Goal: Task Accomplishment & Management: Use online tool/utility

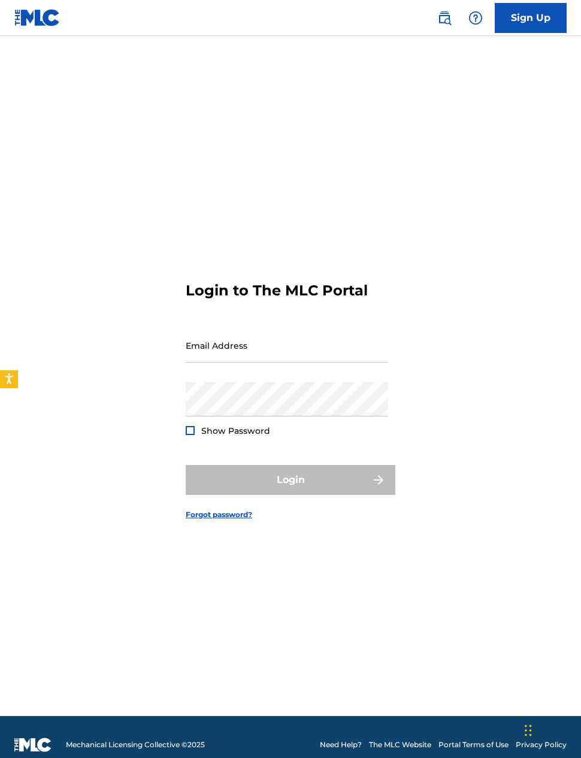
click at [532, 24] on link "Sign Up" at bounding box center [531, 18] width 72 height 30
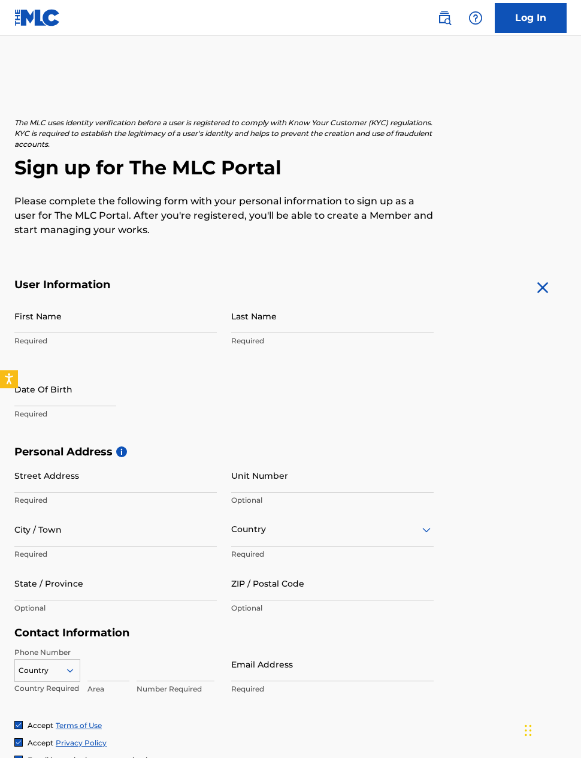
click at [516, 19] on link "Log In" at bounding box center [531, 18] width 72 height 30
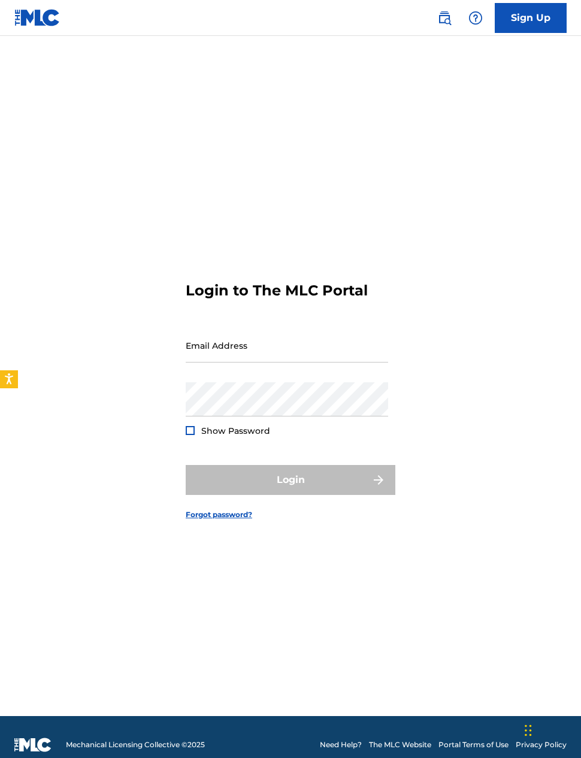
click at [261, 362] on input "Email Address" at bounding box center [287, 345] width 202 height 34
type input "[EMAIL_ADDRESS][DOMAIN_NAME]"
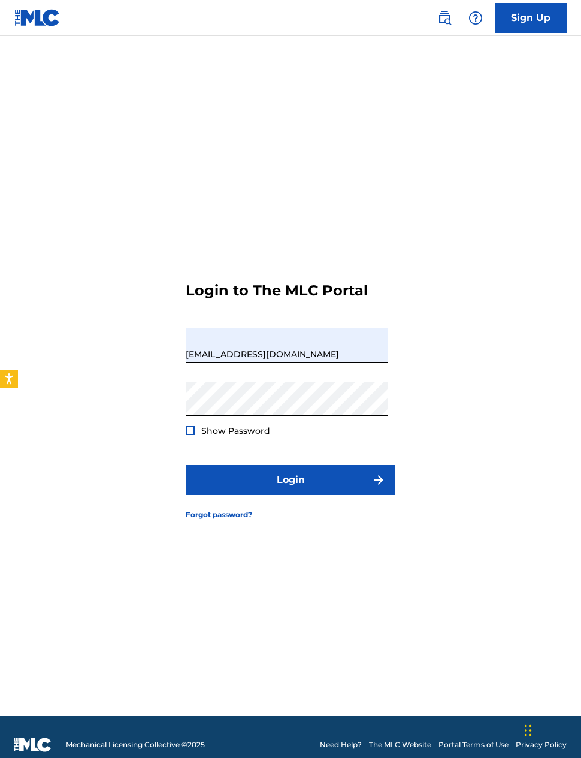
click at [301, 495] on button "Login" at bounding box center [291, 480] width 210 height 30
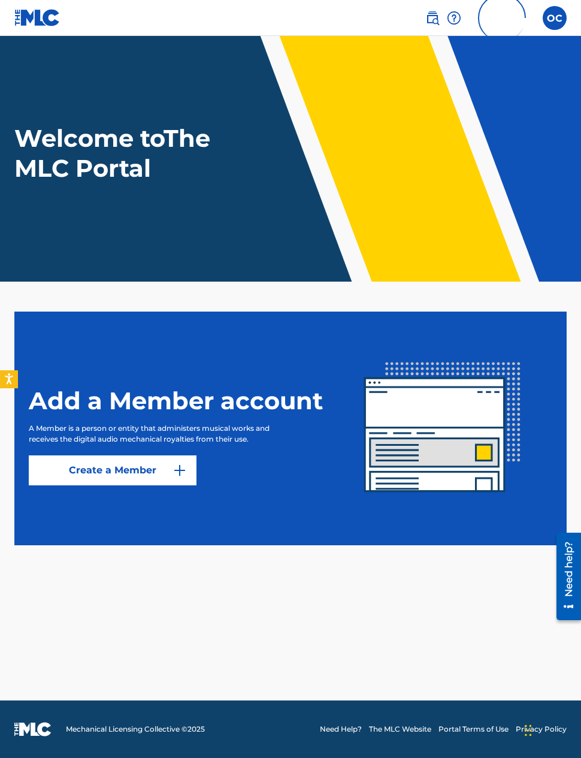
click at [437, 22] on img at bounding box center [432, 18] width 14 height 14
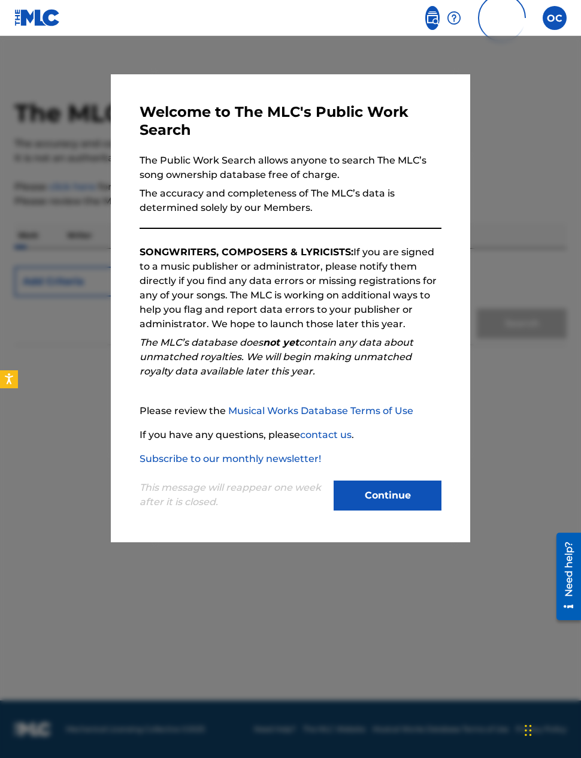
click at [379, 503] on button "Continue" at bounding box center [388, 495] width 108 height 30
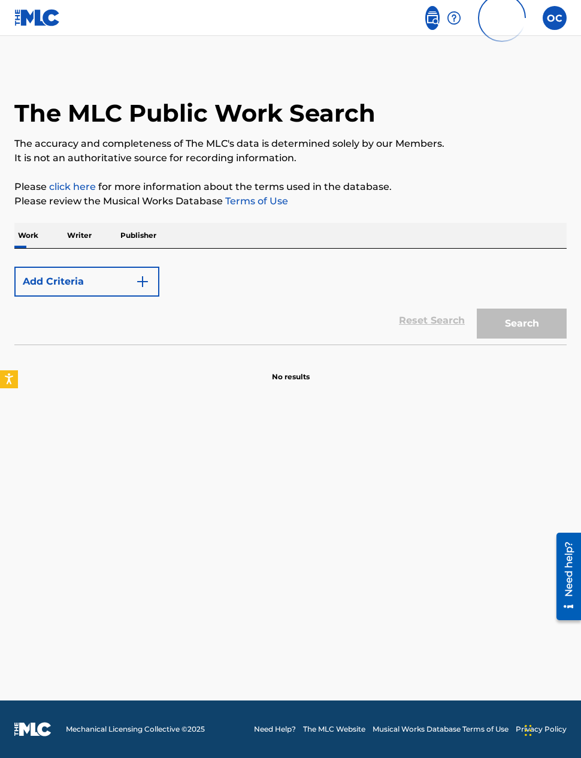
click at [83, 240] on p "Writer" at bounding box center [79, 235] width 32 height 25
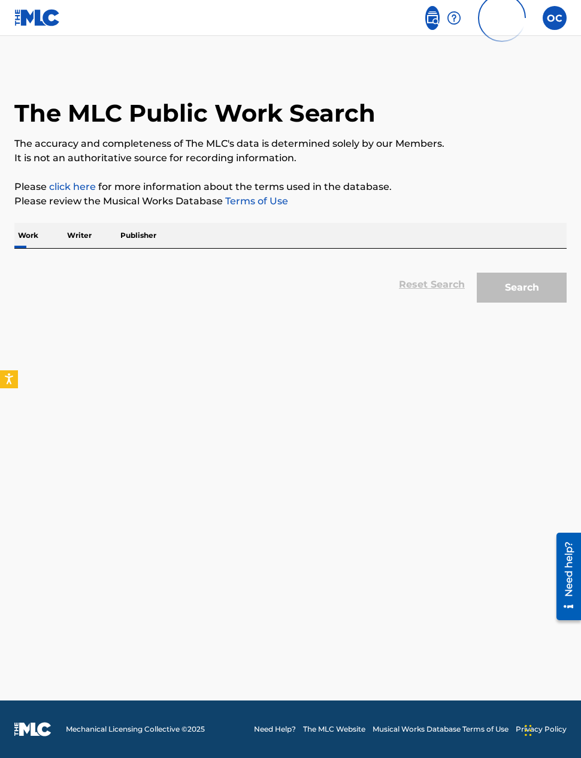
click at [80, 239] on p "Writer" at bounding box center [79, 235] width 32 height 25
click at [87, 237] on p "Writer" at bounding box center [79, 235] width 32 height 25
